Goal: Information Seeking & Learning: Check status

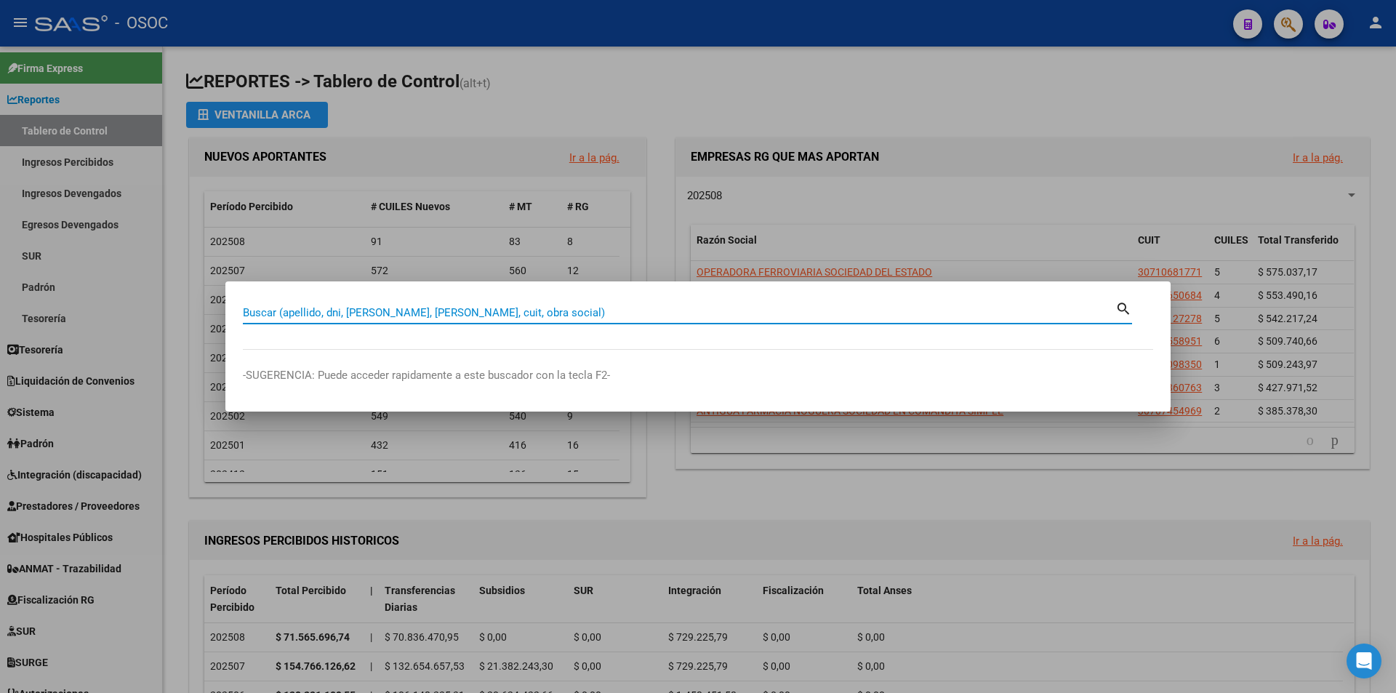
paste input "20180723596"
type input "20180723596"
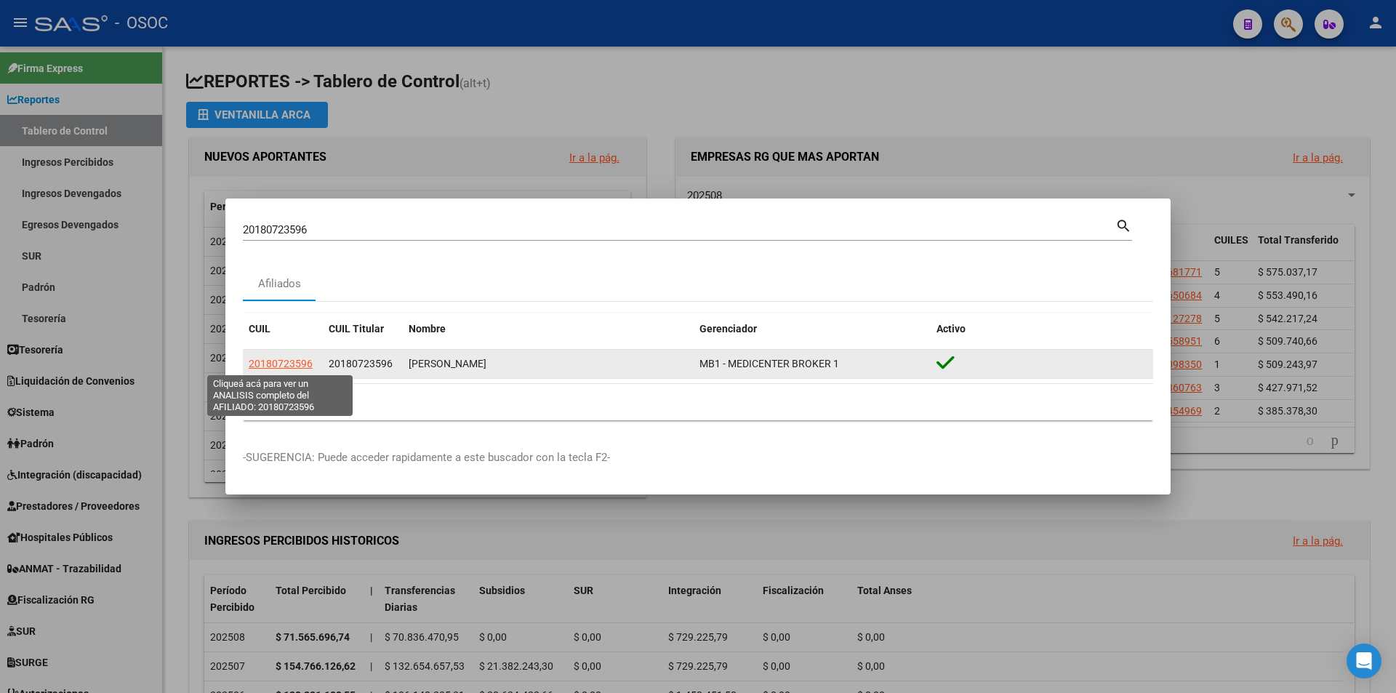
click at [299, 360] on span "20180723596" at bounding box center [281, 364] width 64 height 12
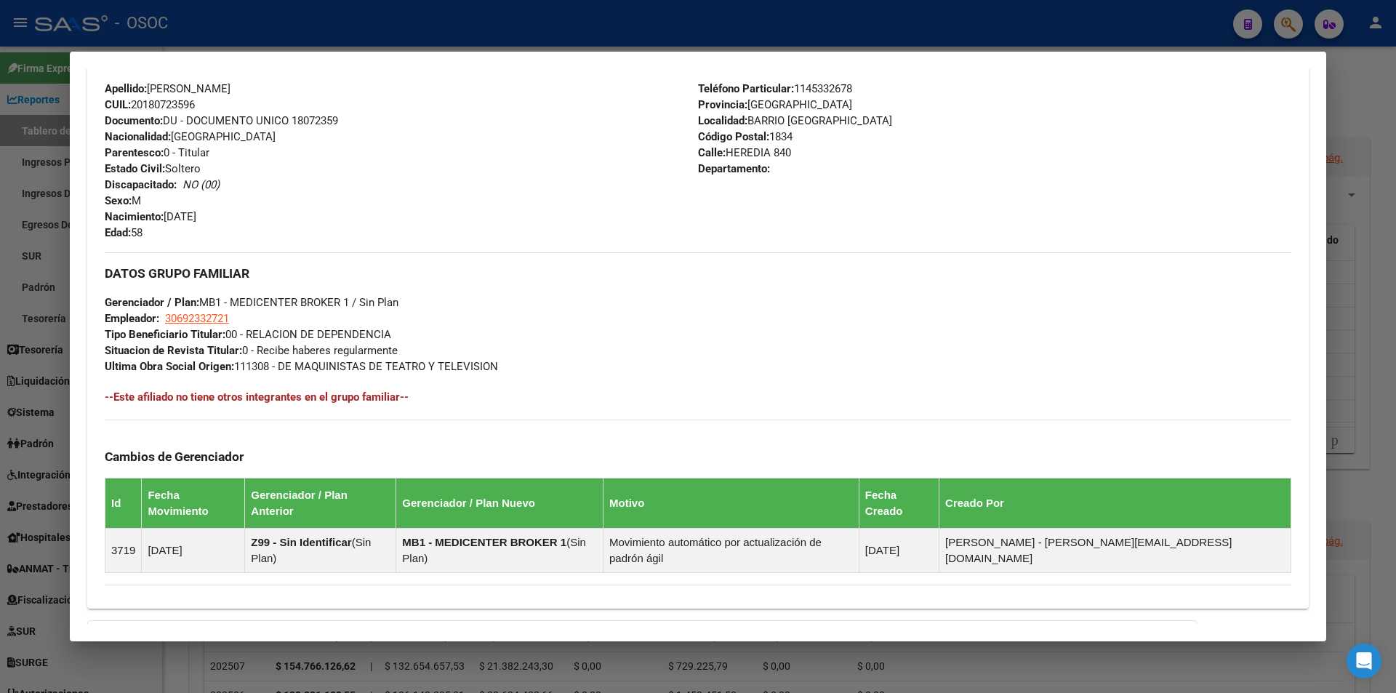
scroll to position [689, 0]
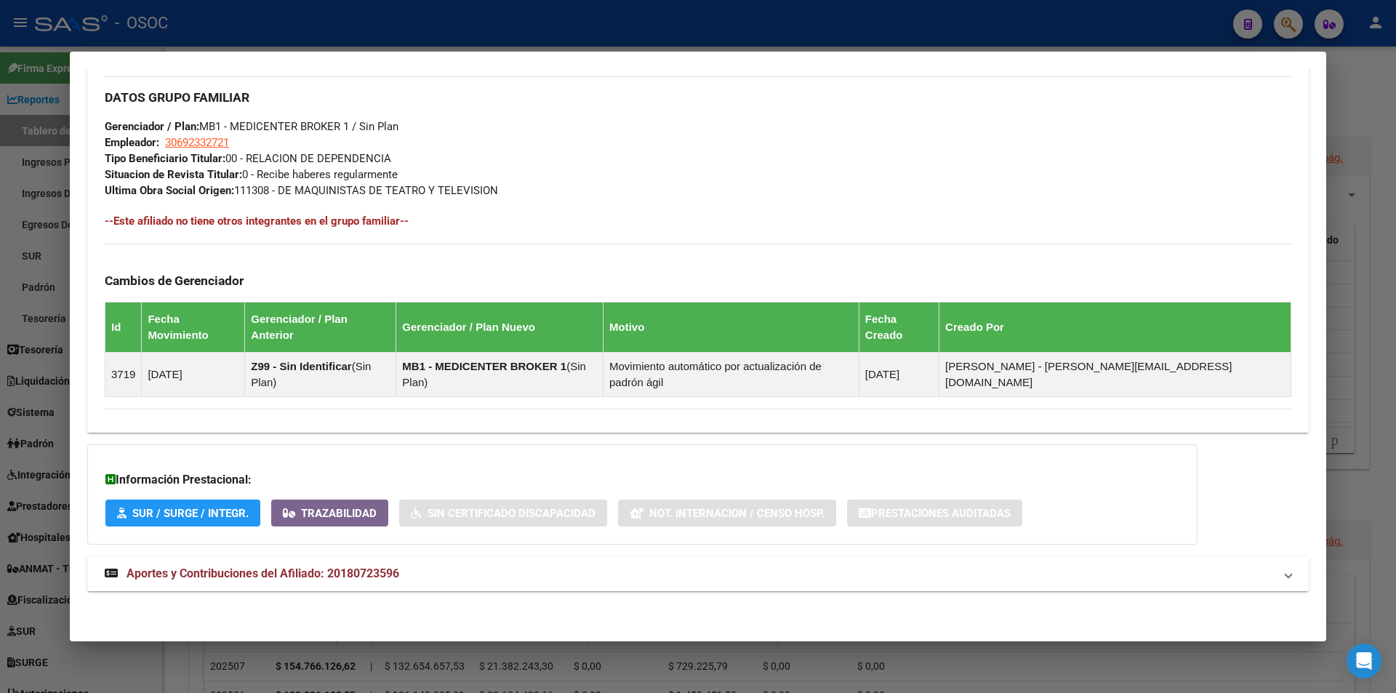
click at [205, 573] on span "Aportes y Contribuciones del Afiliado: 20180723596" at bounding box center [263, 573] width 273 height 14
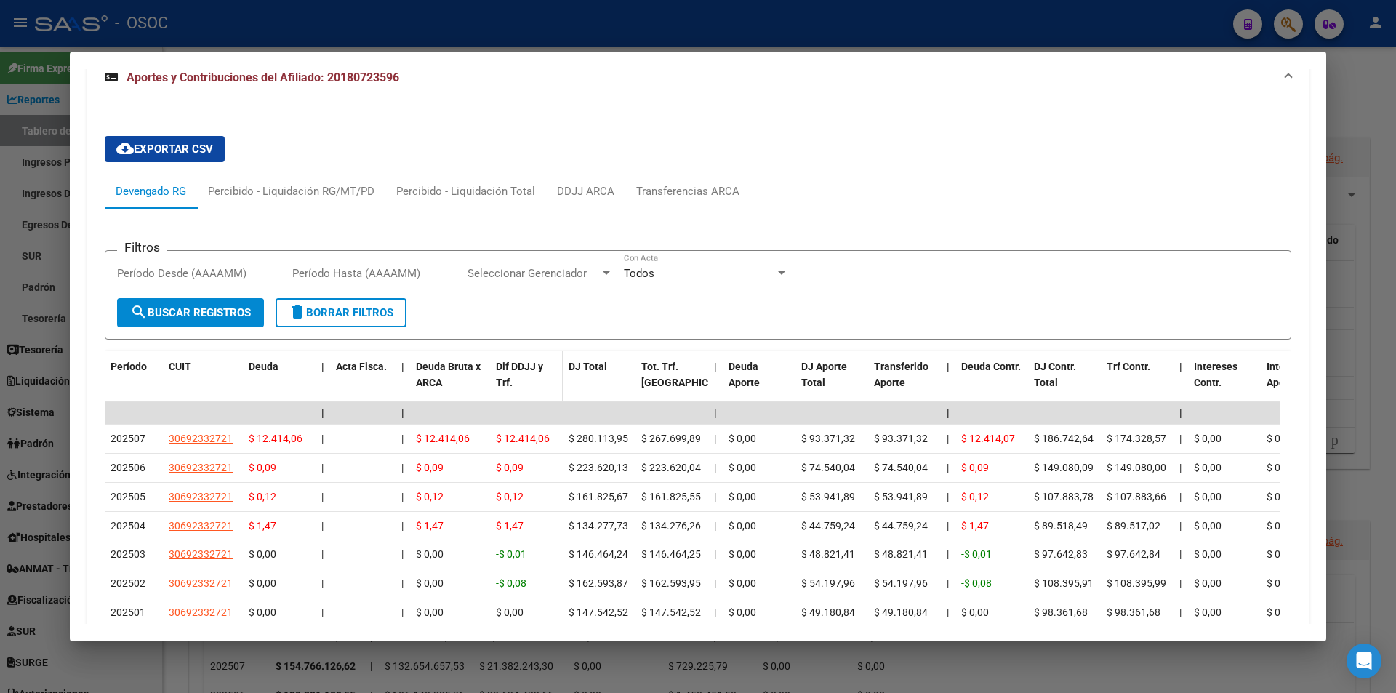
scroll to position [1190, 0]
click at [277, 195] on div "Percibido - Liquidación RG/MT/PD" at bounding box center [291, 192] width 166 height 16
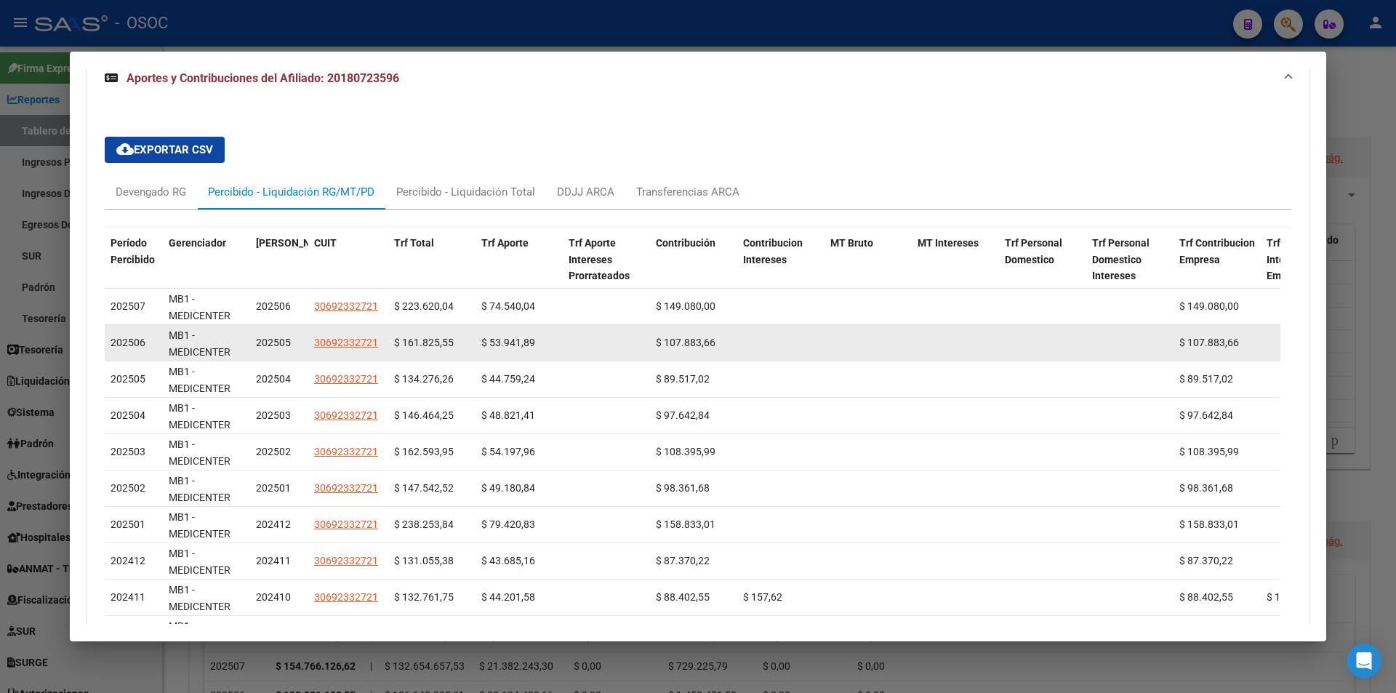
scroll to position [1263, 0]
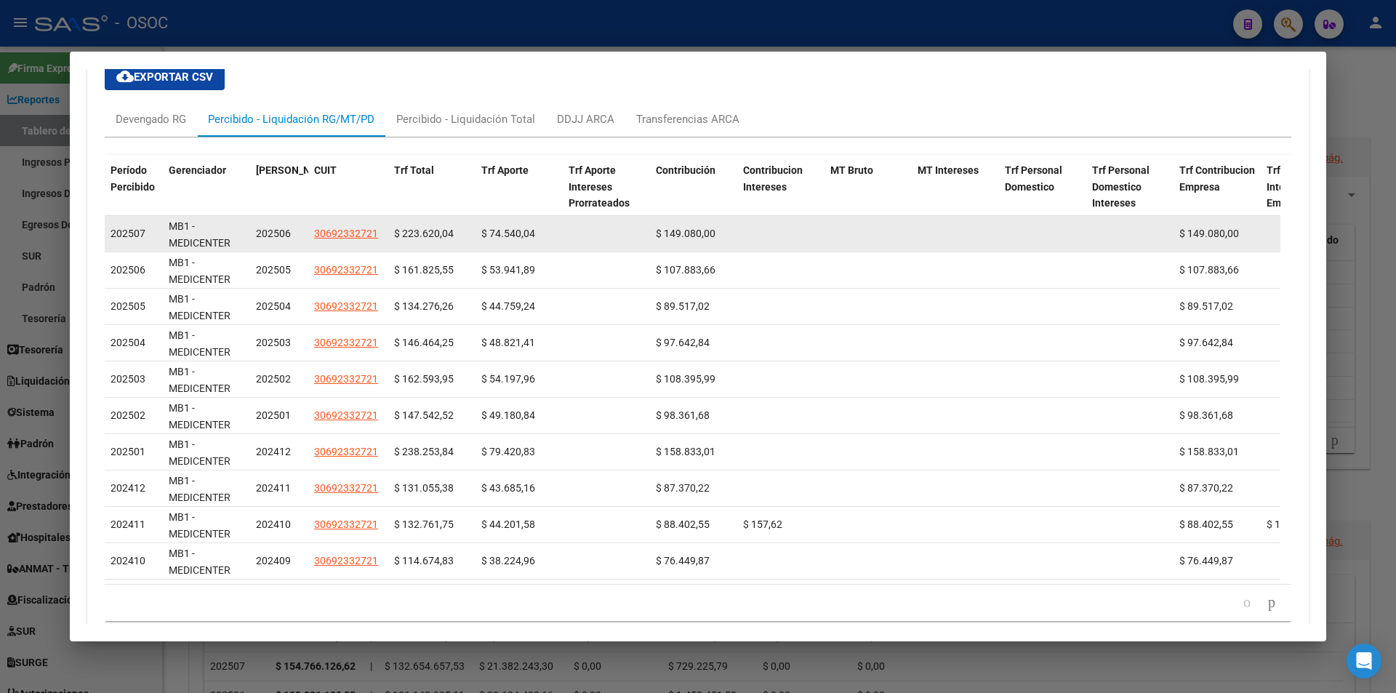
drag, startPoint x: 487, startPoint y: 233, endPoint x: 519, endPoint y: 234, distance: 32.0
click at [519, 234] on span "$ 74.540,04" at bounding box center [508, 234] width 54 height 12
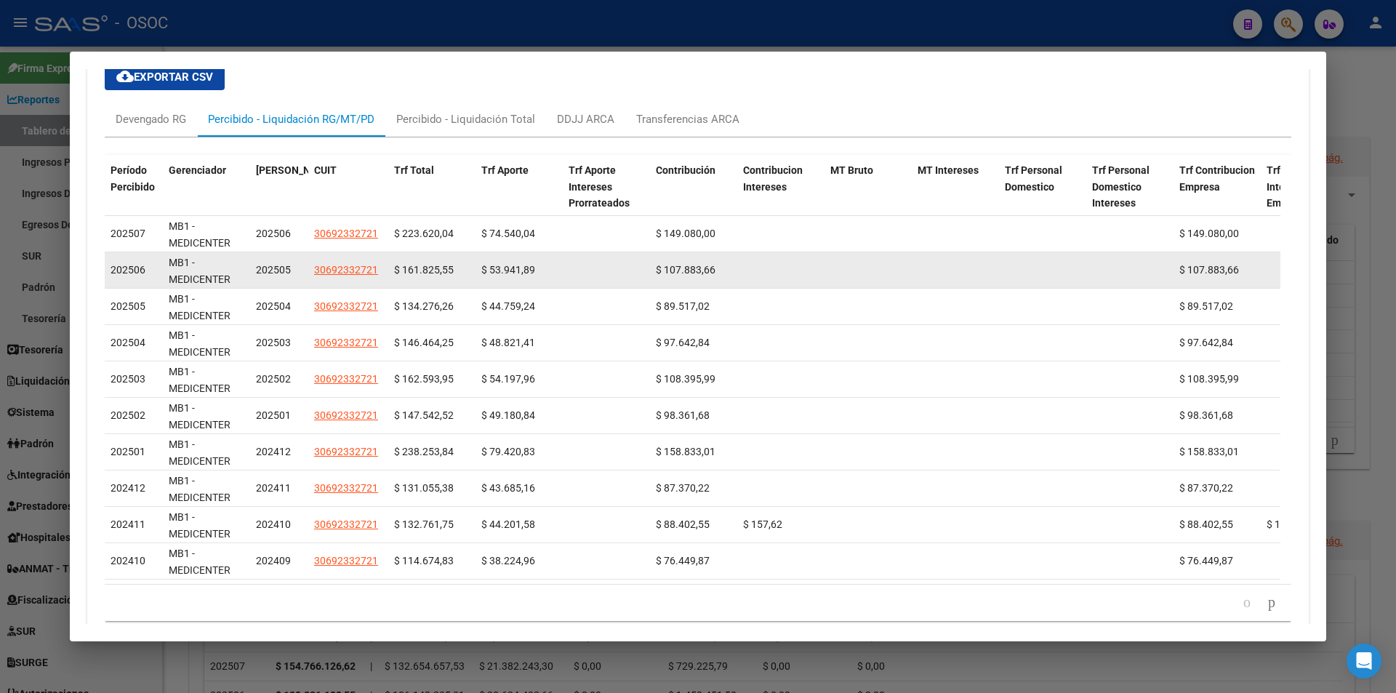
click at [518, 264] on span "$ 53.941,89" at bounding box center [508, 270] width 54 height 12
drag, startPoint x: 491, startPoint y: 268, endPoint x: 524, endPoint y: 265, distance: 32.8
click at [524, 265] on span "$ 53.941,89" at bounding box center [508, 270] width 54 height 12
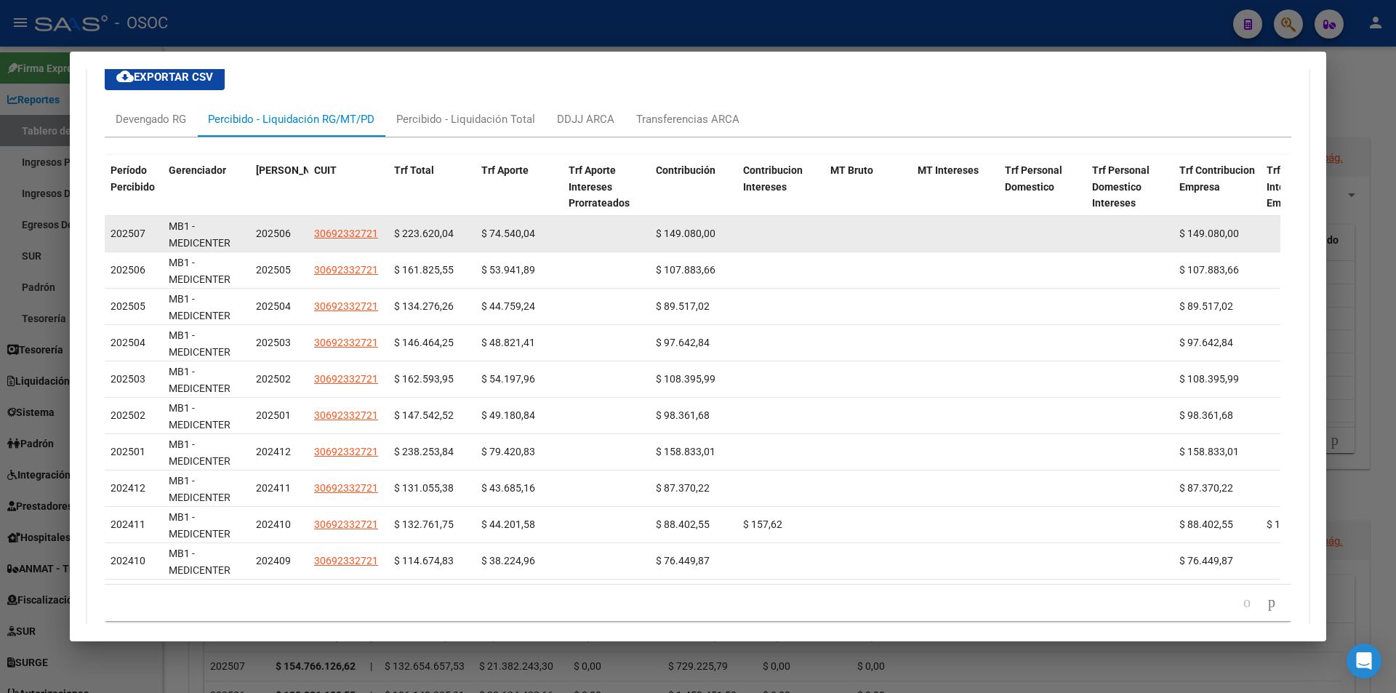
click at [505, 231] on span "$ 74.540,04" at bounding box center [508, 234] width 54 height 12
click at [503, 233] on span "$ 74.540,04" at bounding box center [508, 234] width 54 height 12
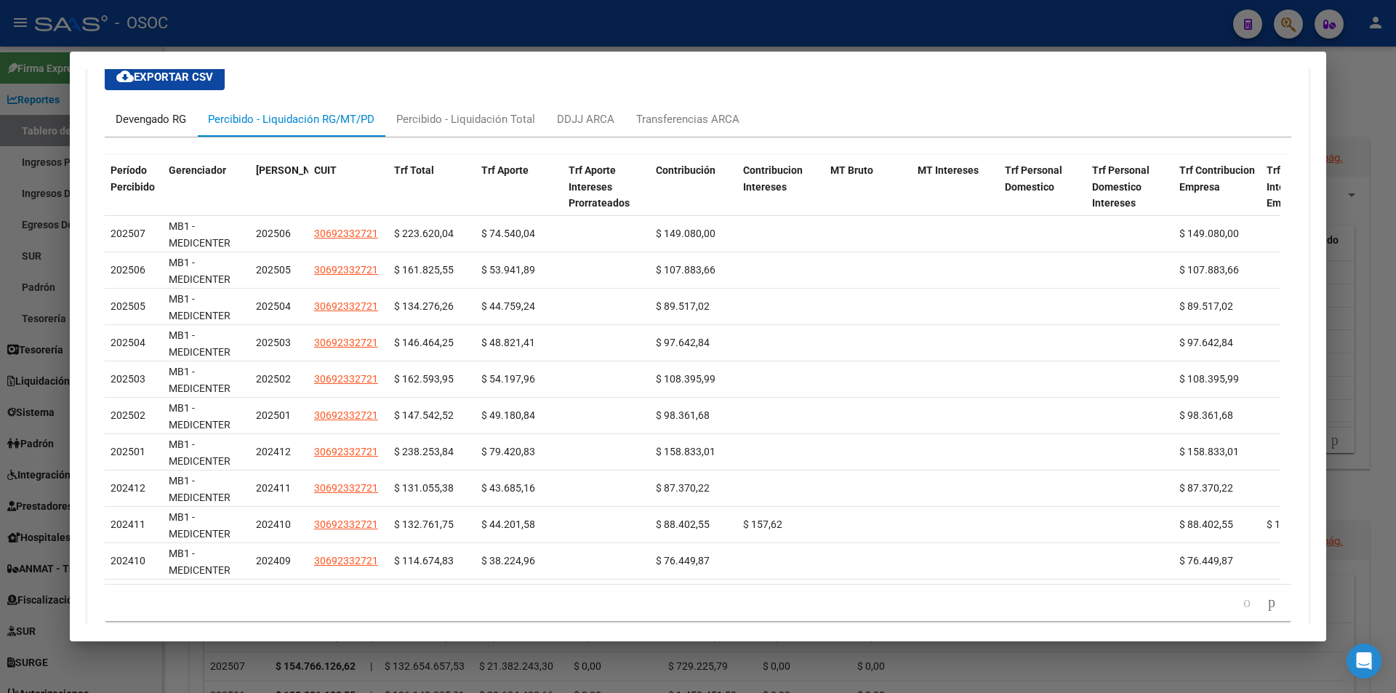
click at [136, 124] on div "Devengado RG" at bounding box center [151, 119] width 71 height 16
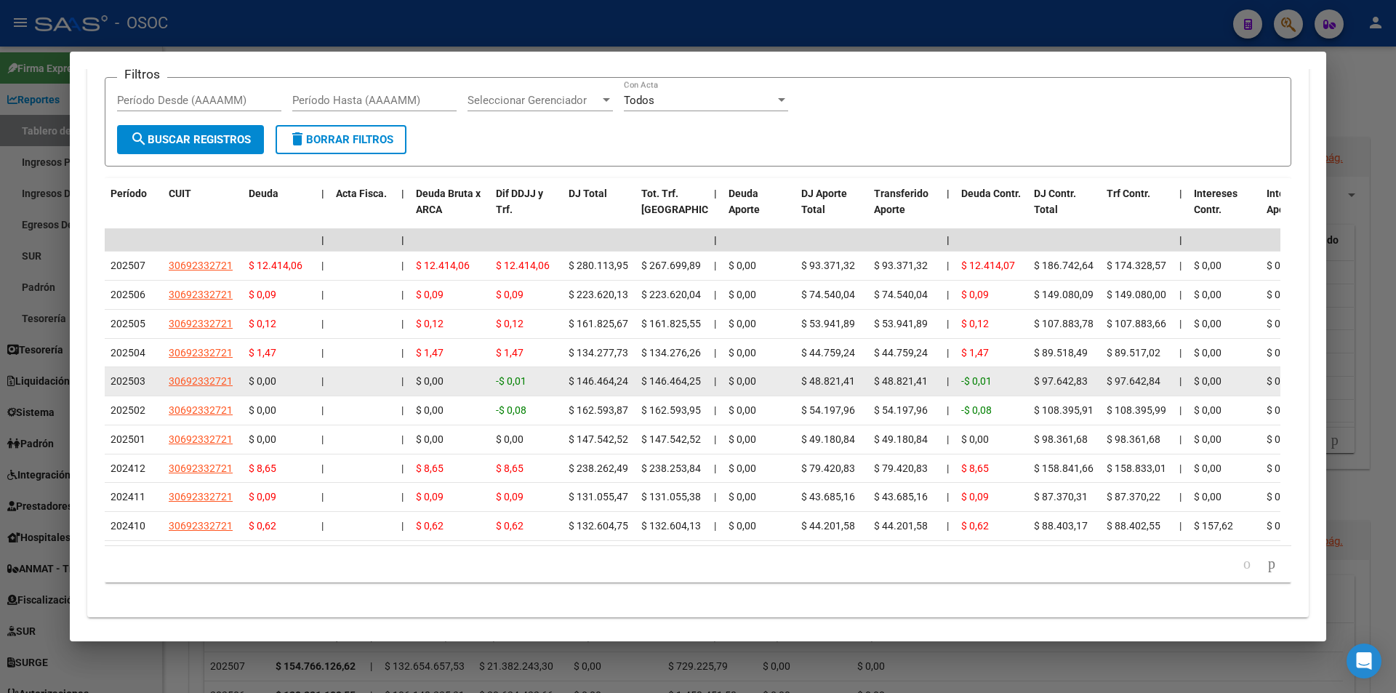
scroll to position [1408, 0]
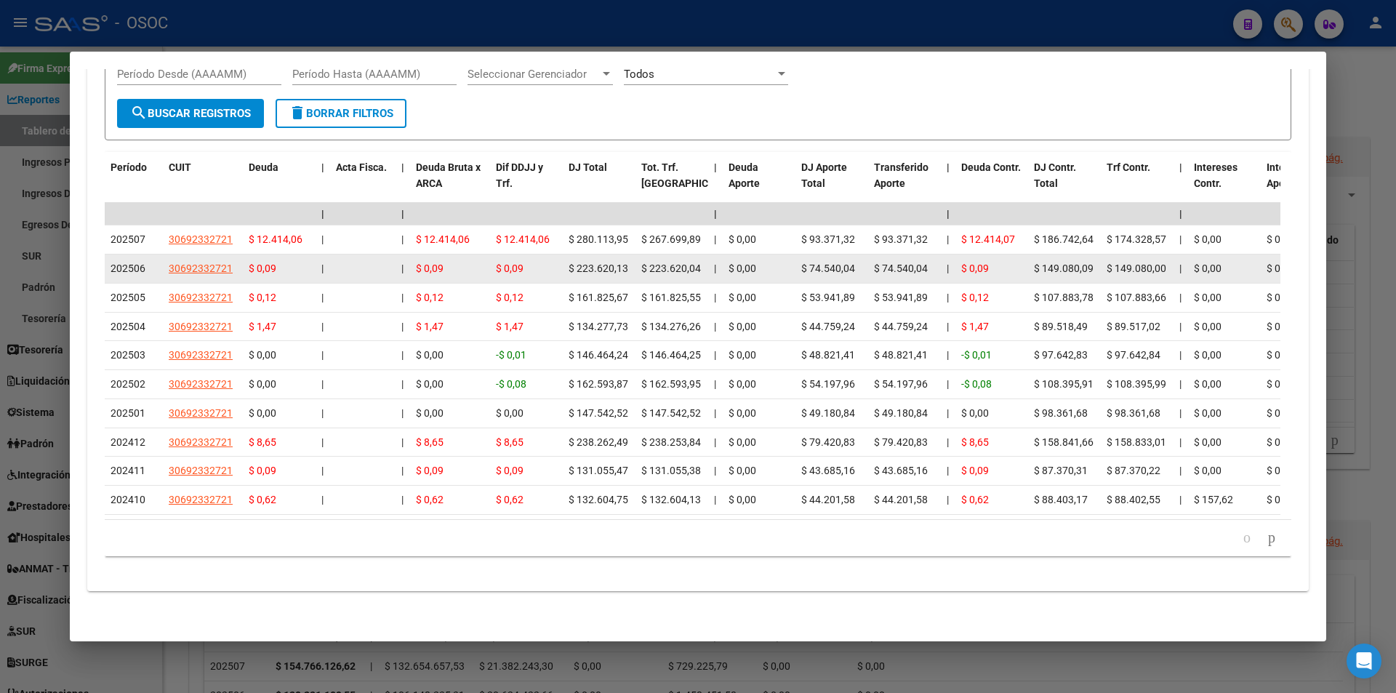
drag, startPoint x: 810, startPoint y: 250, endPoint x: 850, endPoint y: 260, distance: 41.1
click at [862, 260] on div "$ 74.540,04" at bounding box center [831, 268] width 61 height 17
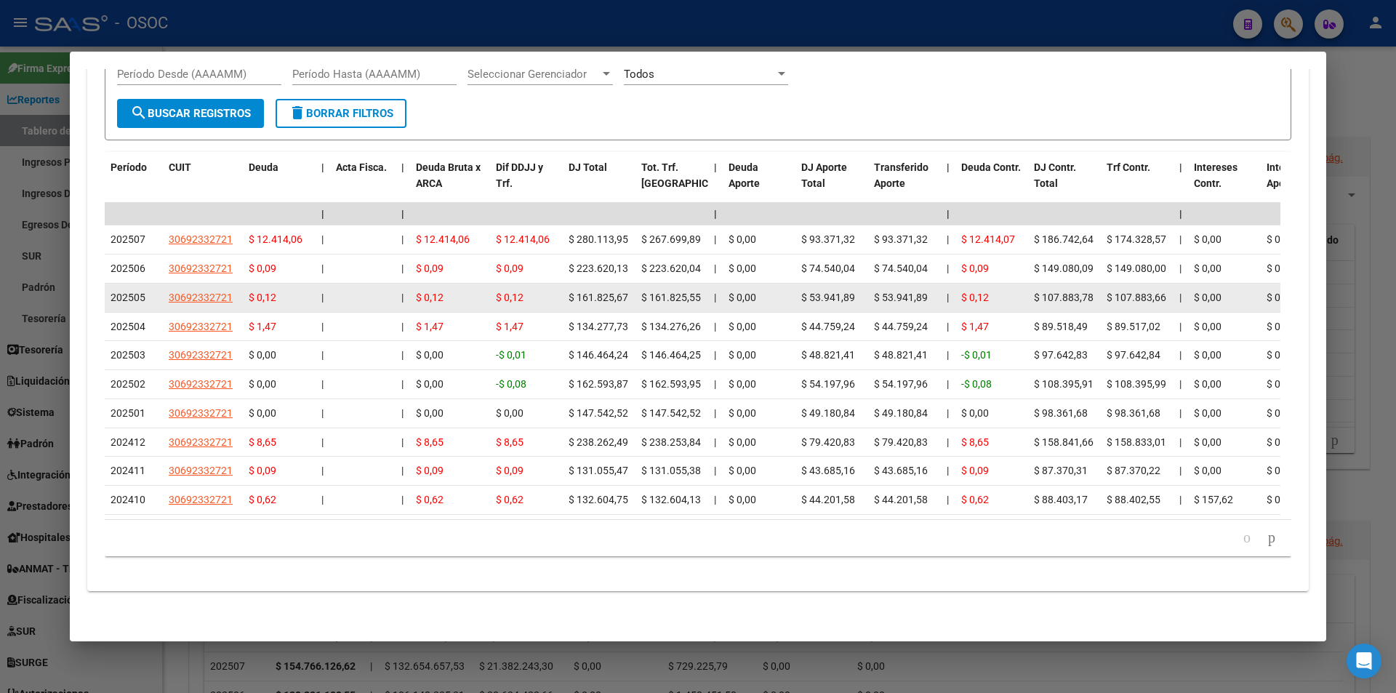
drag, startPoint x: 807, startPoint y: 277, endPoint x: 839, endPoint y: 277, distance: 32.0
click at [839, 292] on span "$ 53.941,89" at bounding box center [828, 298] width 54 height 12
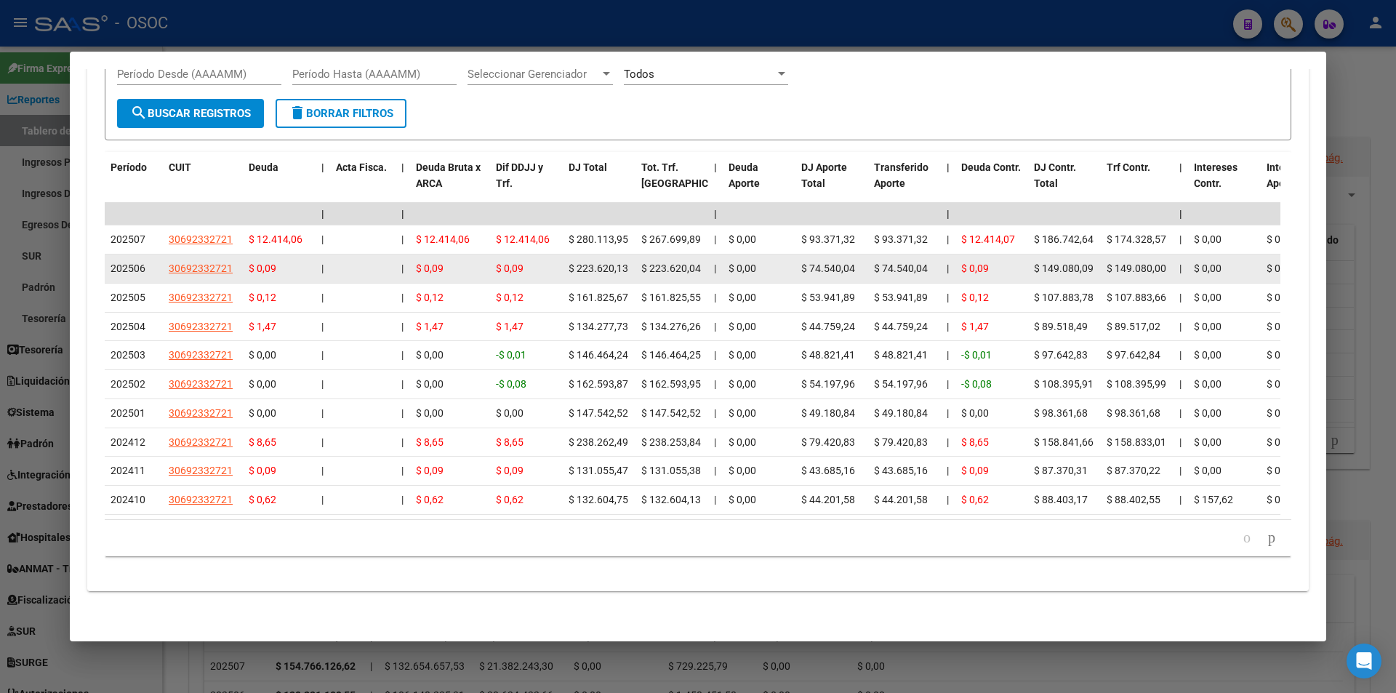
drag, startPoint x: 811, startPoint y: 247, endPoint x: 840, endPoint y: 247, distance: 28.4
click at [840, 262] on span "$ 74.540,04" at bounding box center [828, 268] width 54 height 12
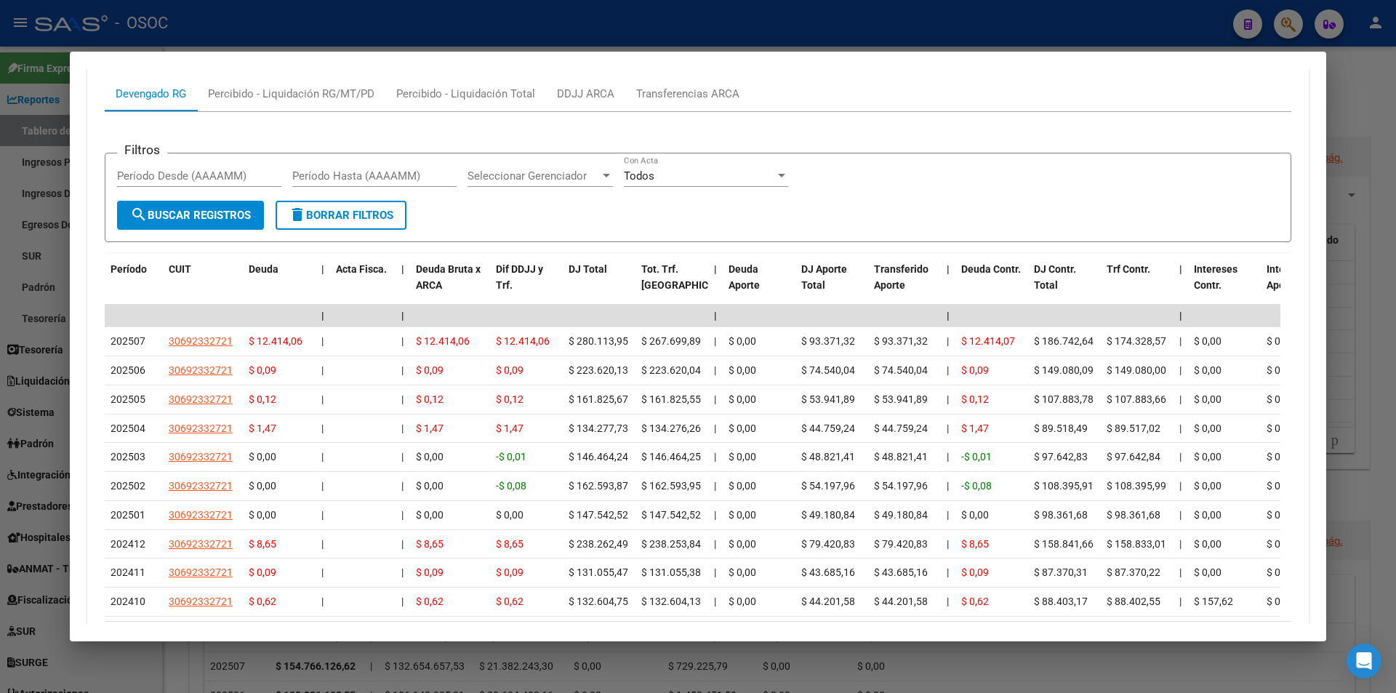
scroll to position [1263, 0]
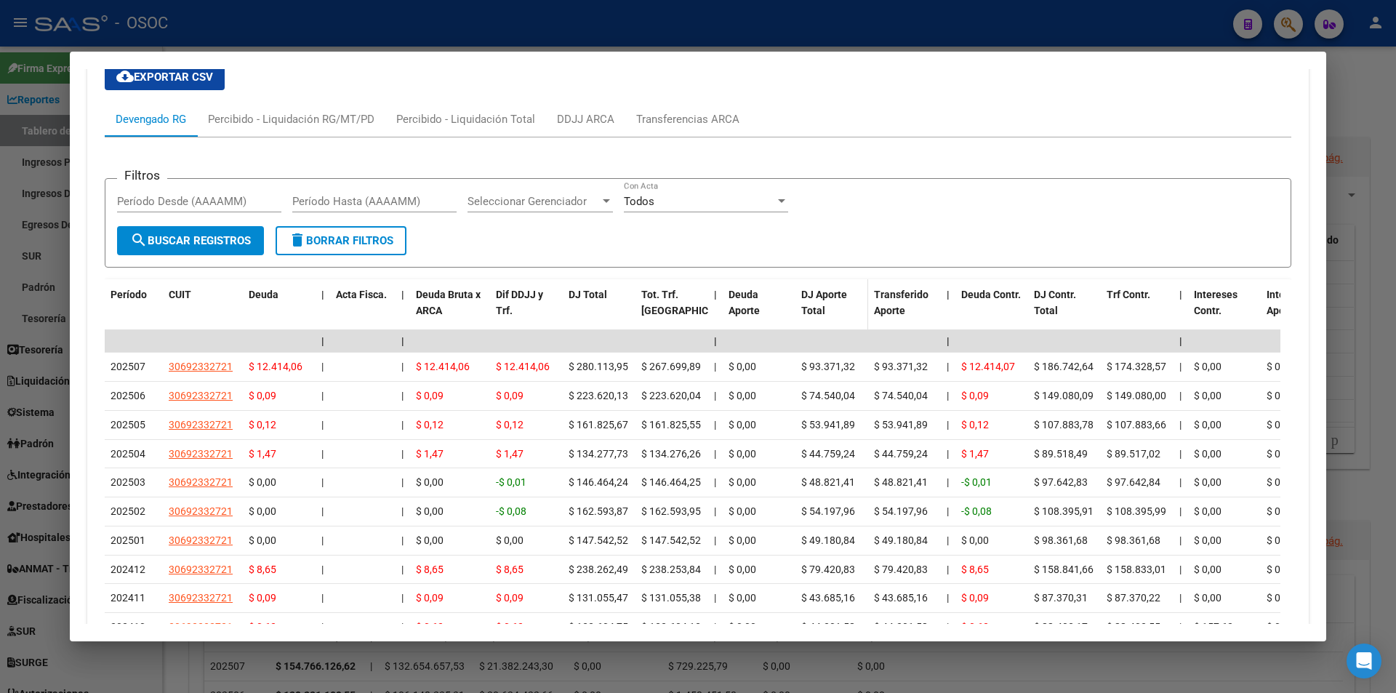
click at [827, 305] on div "DJ Aporte Total" at bounding box center [831, 302] width 61 height 33
click at [895, 305] on span "Transferido Aporte" at bounding box center [901, 303] width 55 height 28
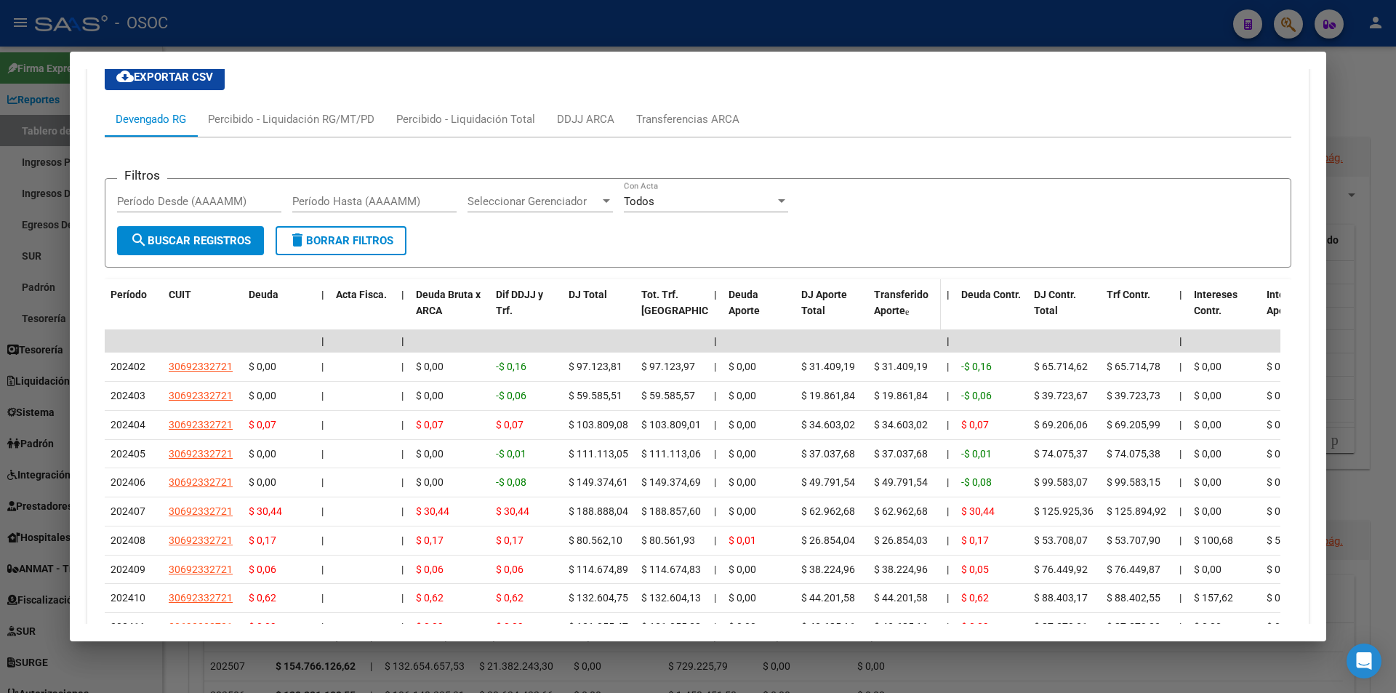
click at [900, 304] on span "Transferido Aporte" at bounding box center [901, 303] width 55 height 28
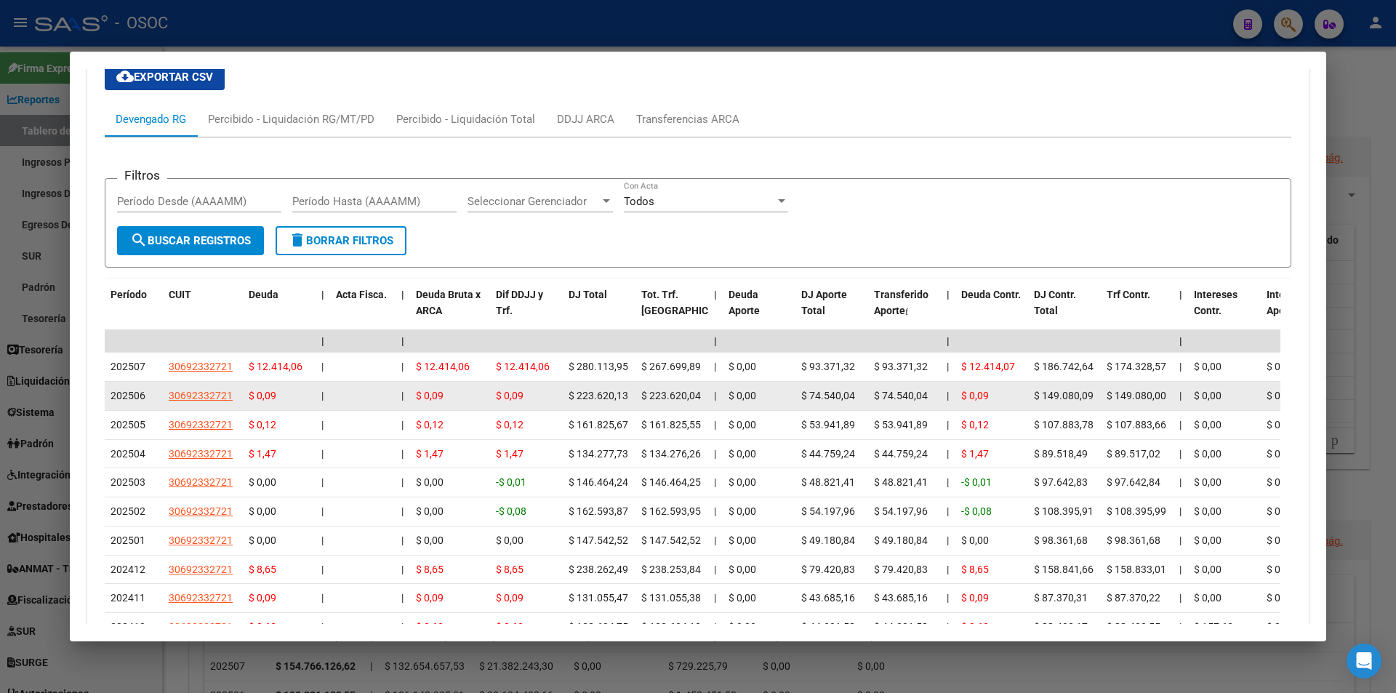
drag, startPoint x: 808, startPoint y: 393, endPoint x: 840, endPoint y: 394, distance: 32.7
click at [840, 394] on span "$ 74.540,04" at bounding box center [828, 396] width 54 height 12
